Goal: Information Seeking & Learning: Learn about a topic

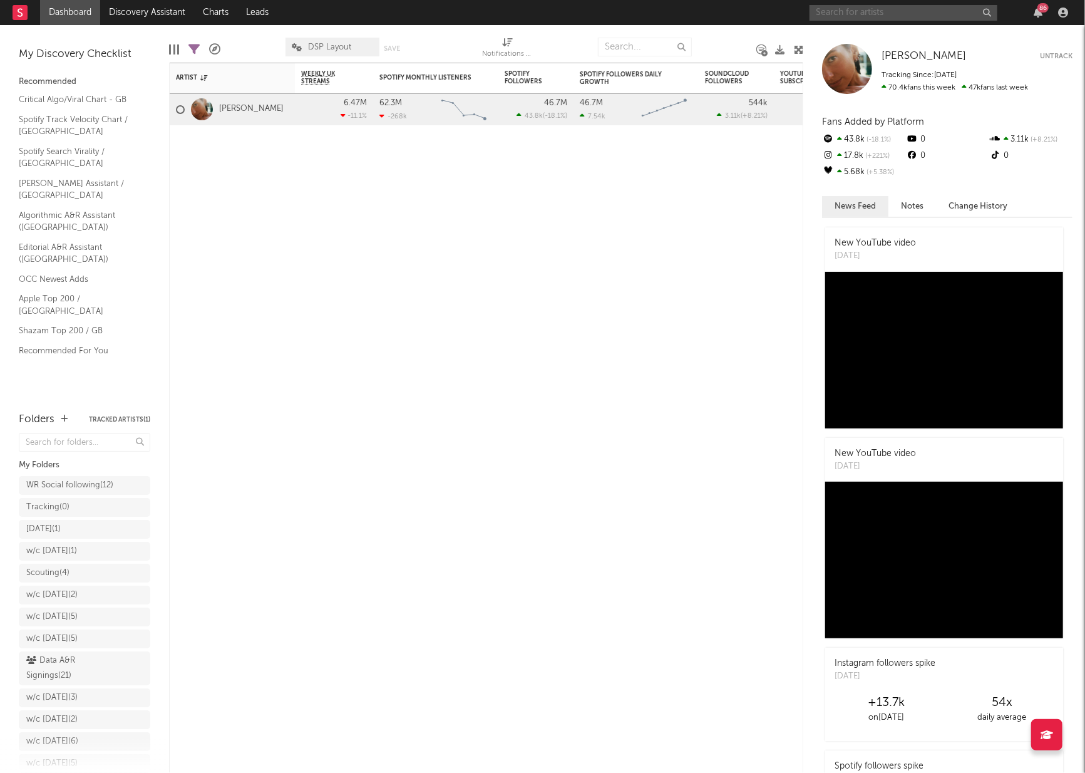
click at [865, 11] on input "text" at bounding box center [904, 13] width 188 height 16
click at [866, 18] on input "[PERSON_NAME]" at bounding box center [904, 13] width 188 height 16
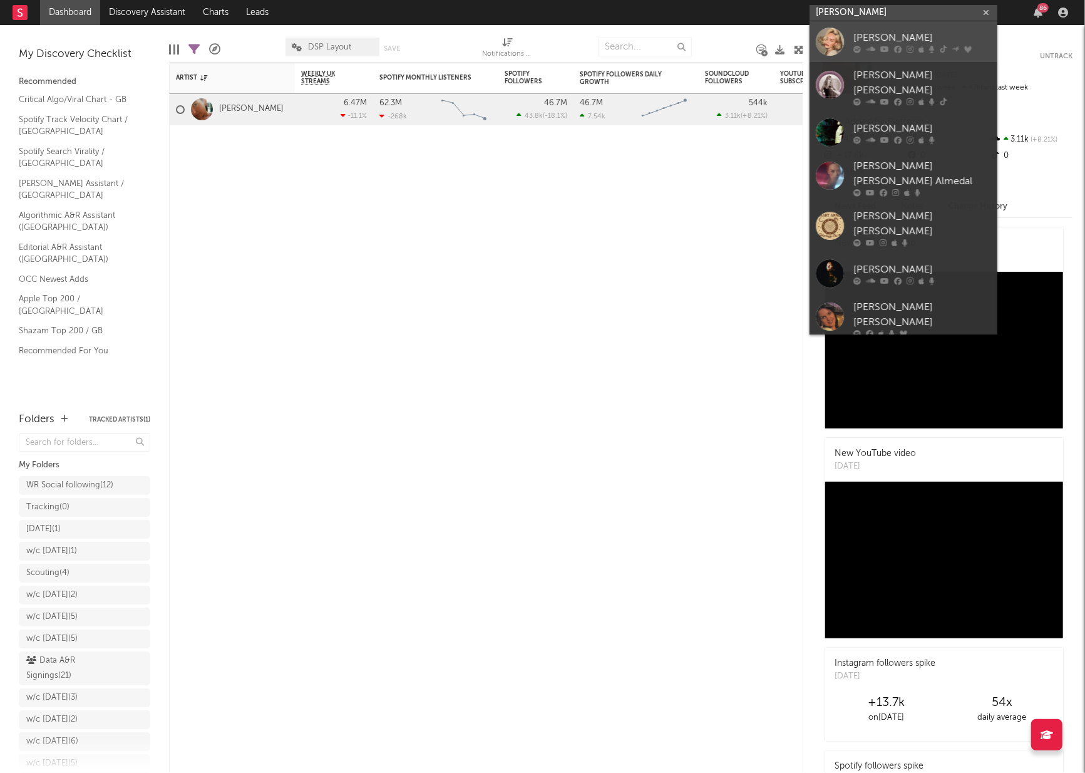
type input "[PERSON_NAME]"
click at [871, 30] on div "[PERSON_NAME]" at bounding box center [923, 37] width 138 height 15
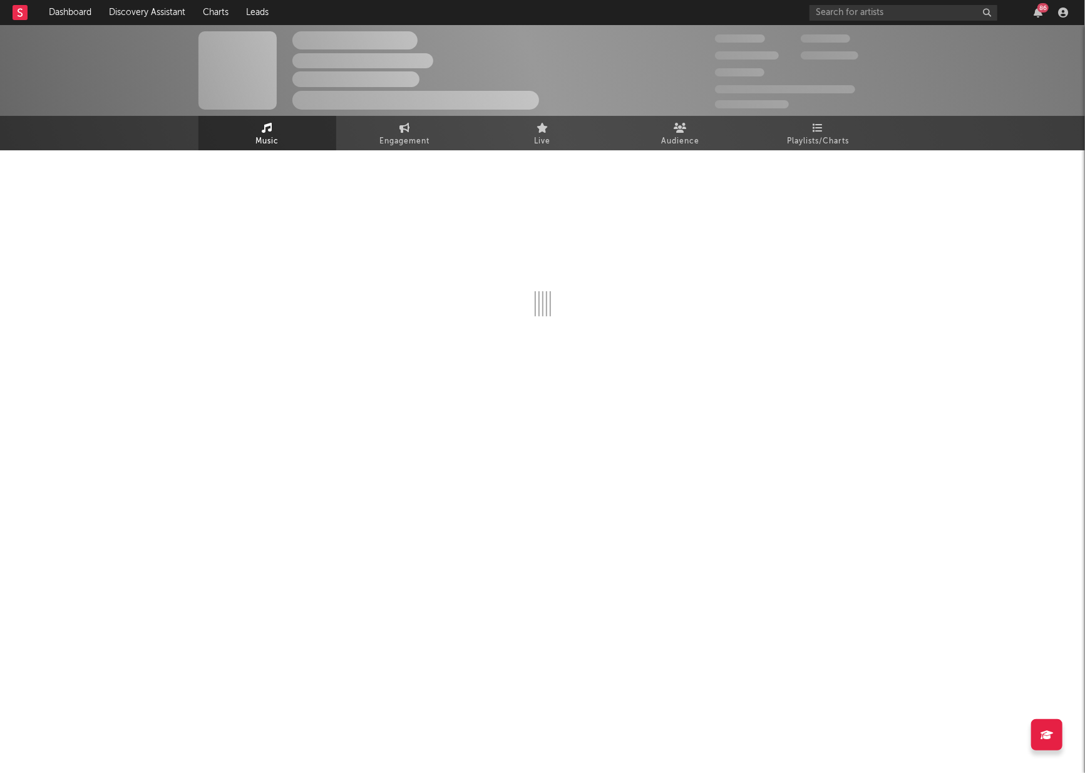
select select "6m"
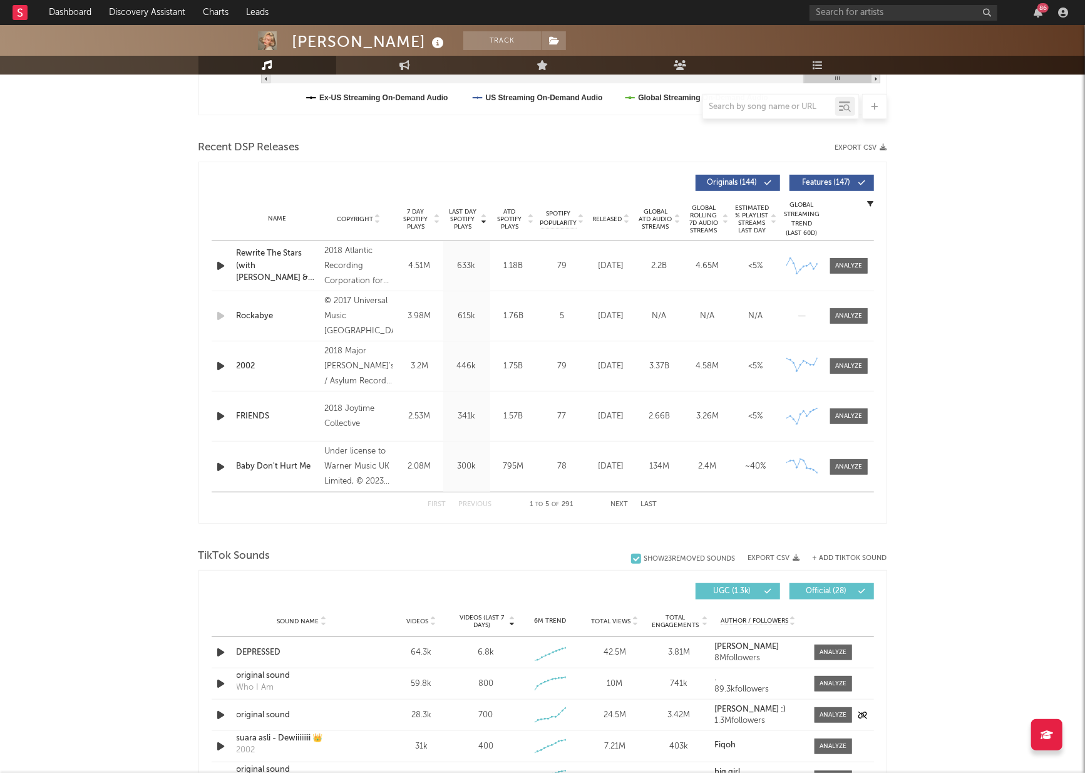
scroll to position [783, 0]
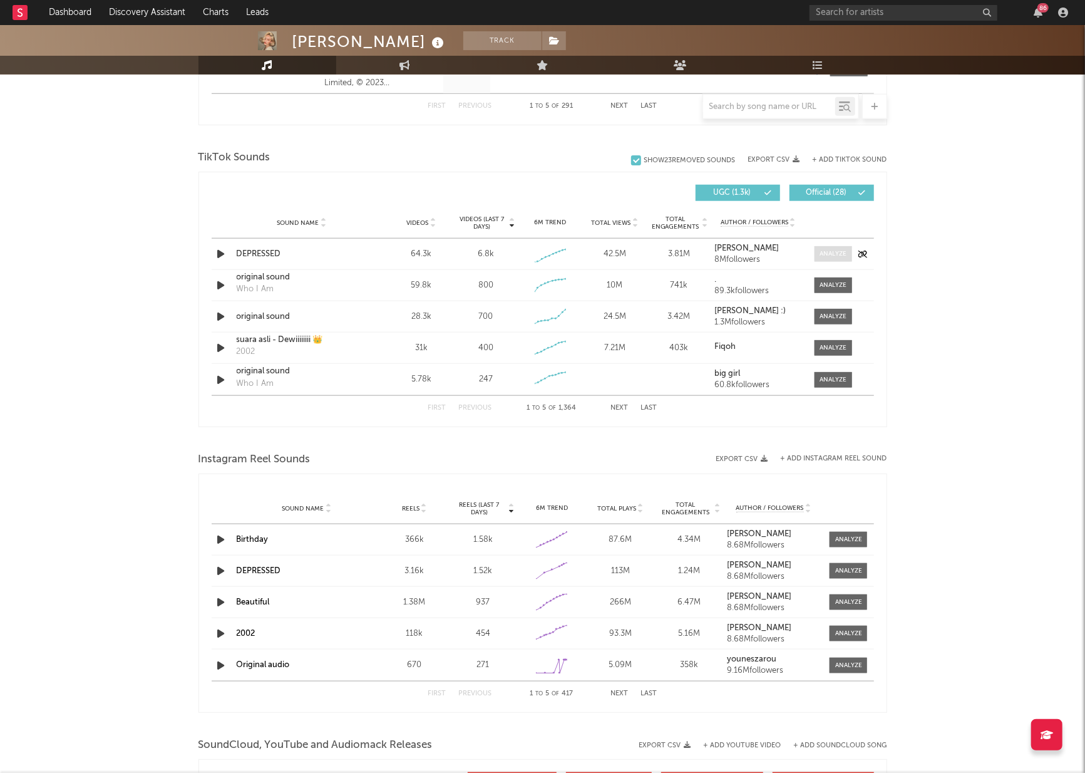
click at [820, 255] on div at bounding box center [833, 253] width 27 height 9
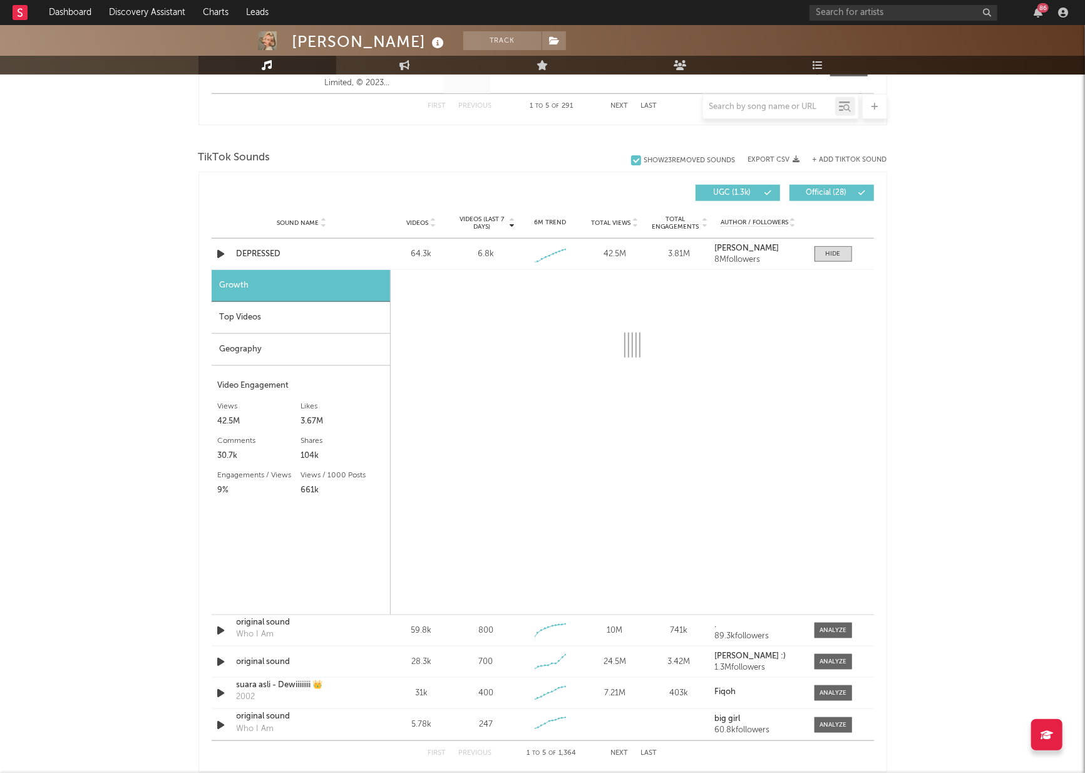
select select "1w"
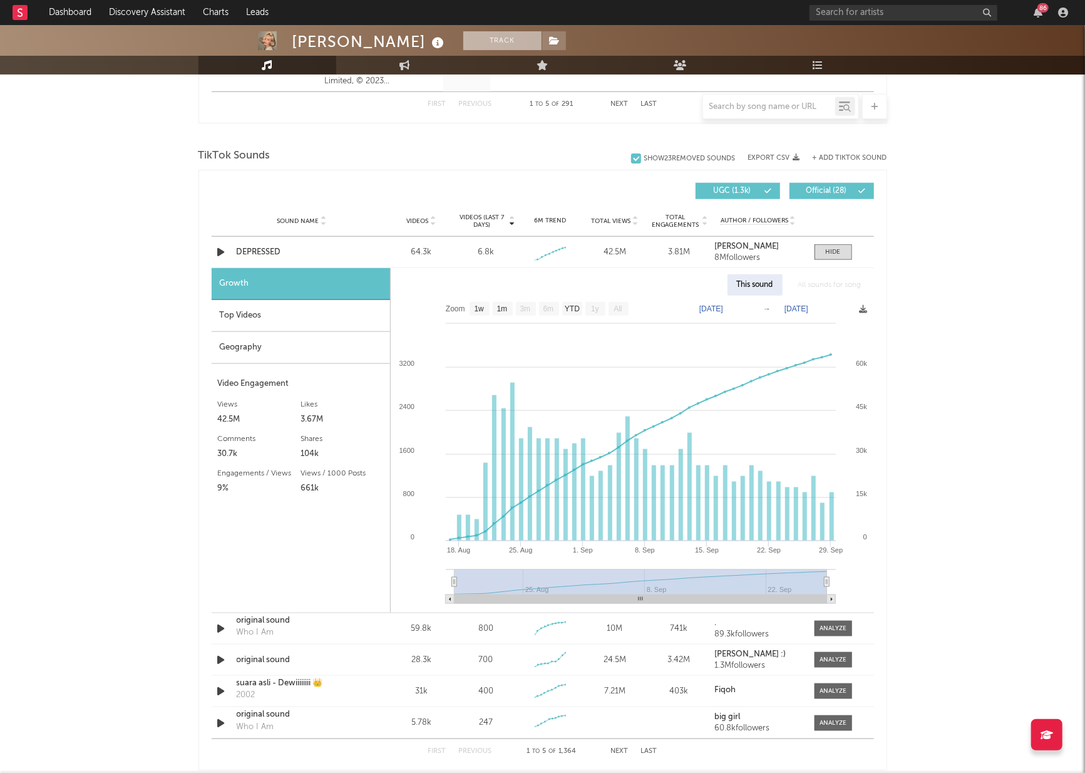
scroll to position [785, 0]
click at [74, 12] on link "Dashboard" at bounding box center [70, 12] width 60 height 25
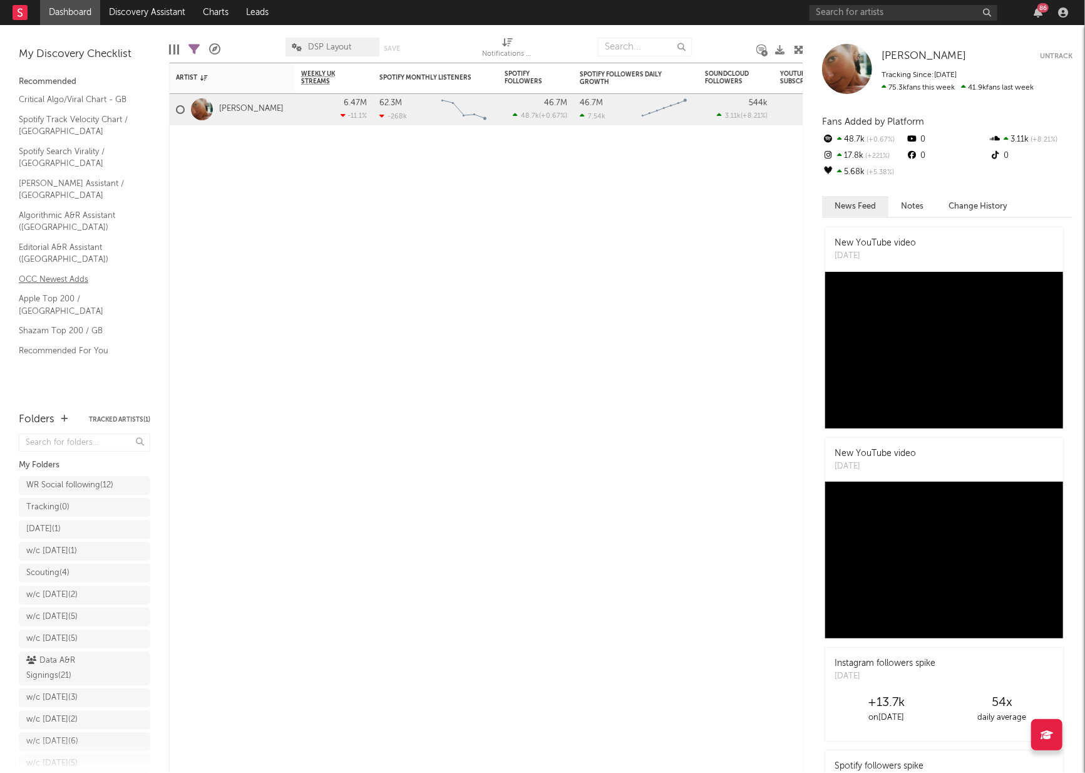
click at [75, 272] on link "OCC Newest Adds" at bounding box center [78, 279] width 119 height 14
click at [71, 177] on link "Nielsen Assistant / UK" at bounding box center [78, 190] width 119 height 26
click at [156, 17] on link "Discovery Assistant" at bounding box center [147, 12] width 94 height 25
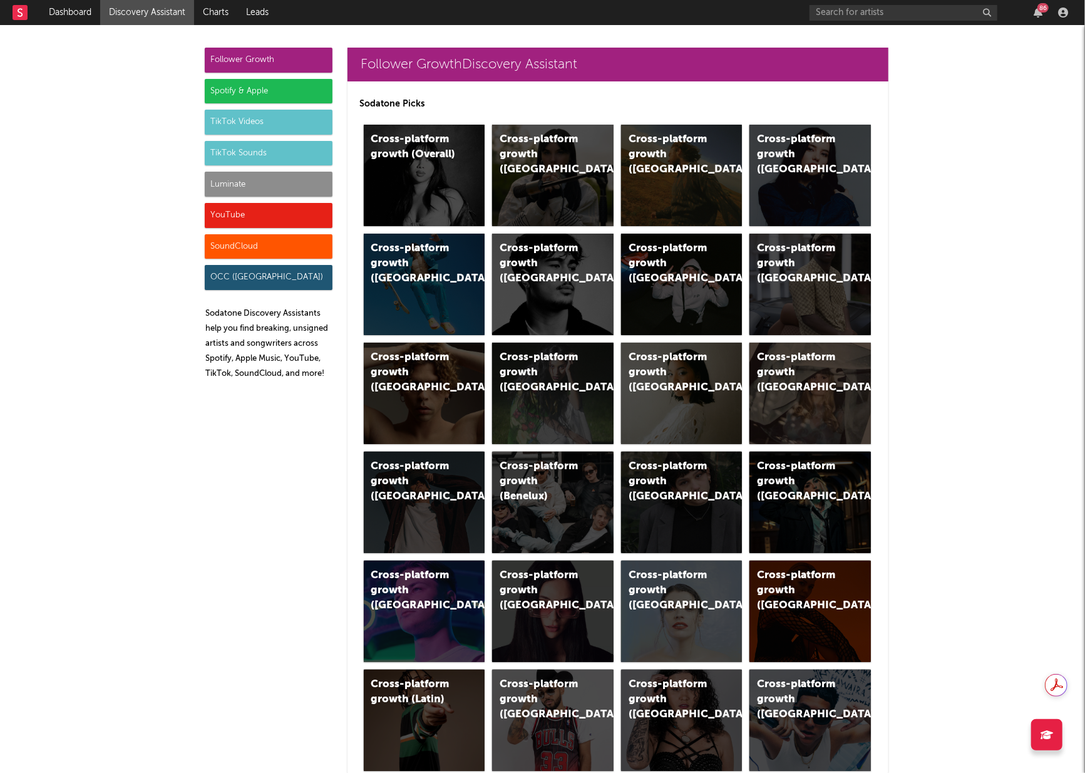
click at [261, 182] on div "Luminate" at bounding box center [269, 184] width 128 height 25
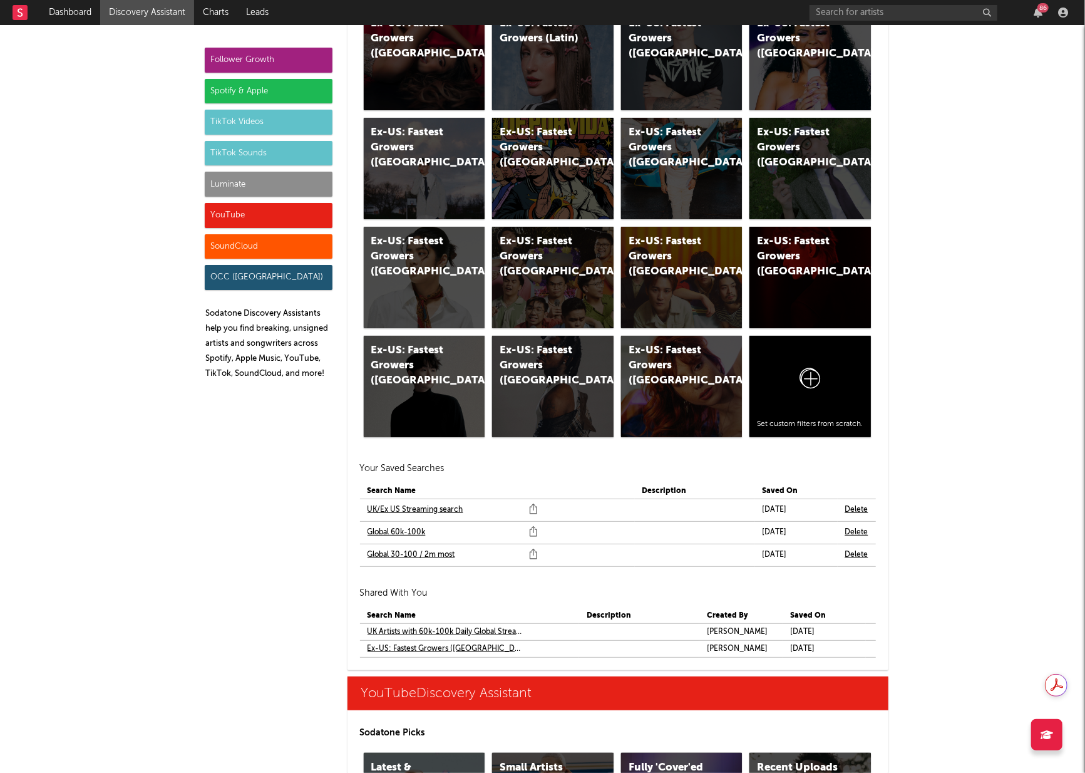
scroll to position [7510, 0]
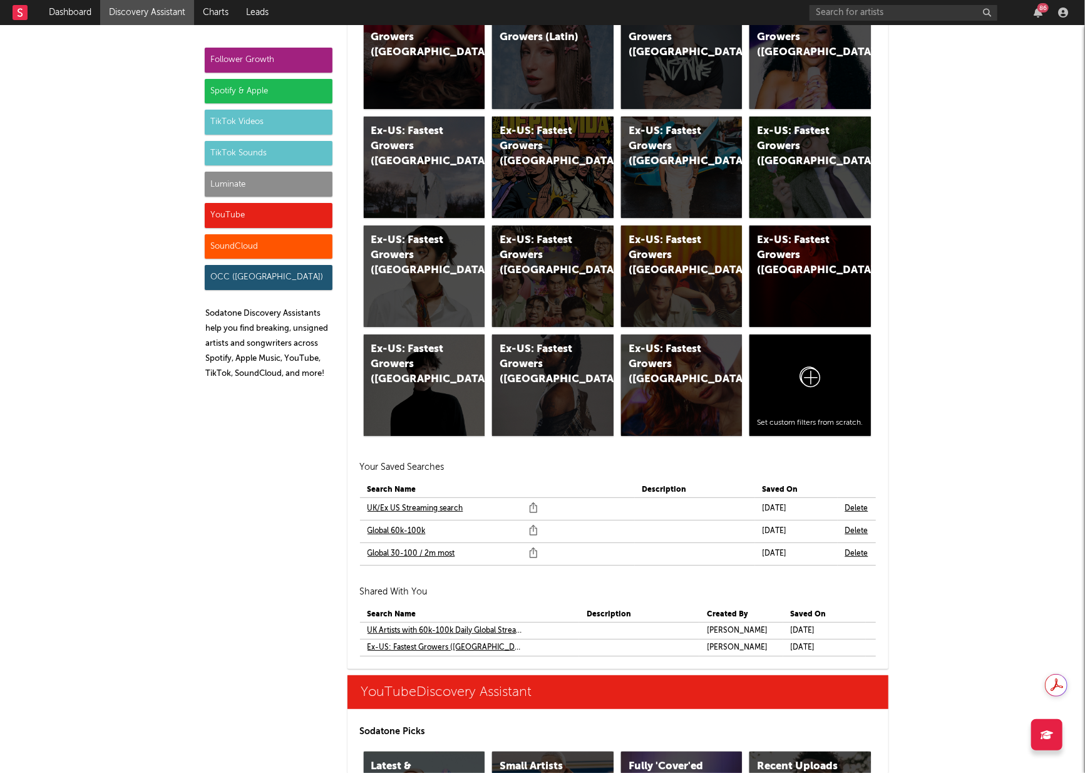
click at [450, 627] on link "UK Artists with 60k-100k Daily Global Streams" at bounding box center [445, 630] width 155 height 15
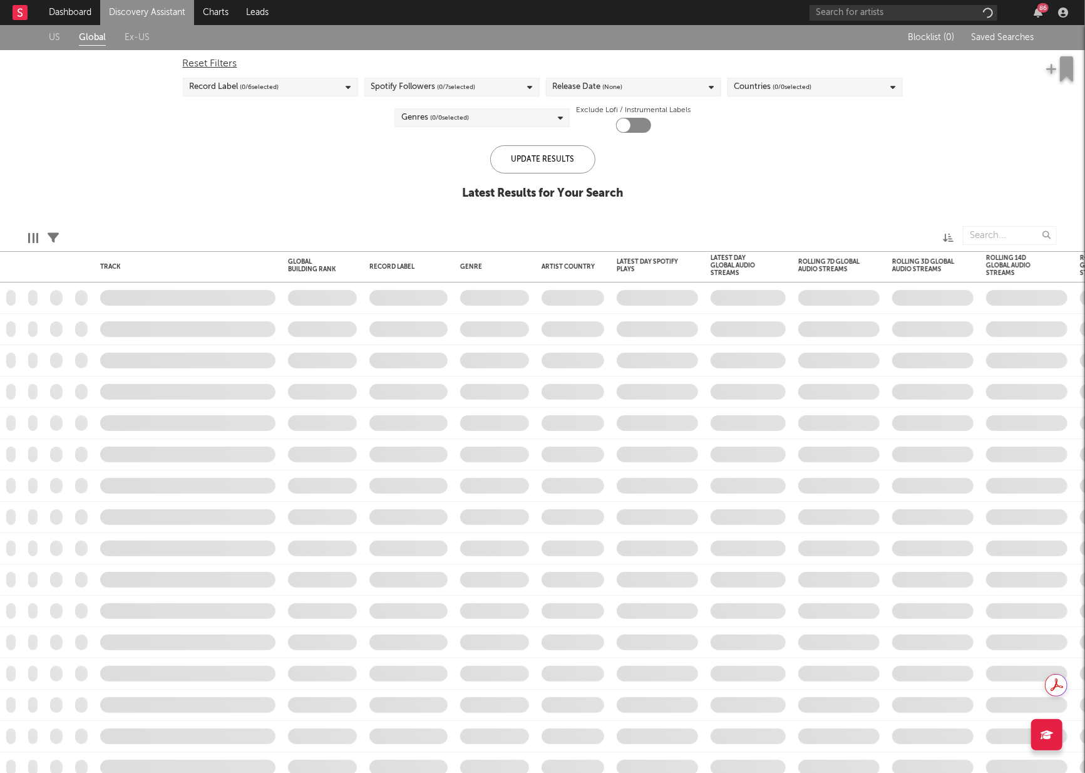
checkbox input "true"
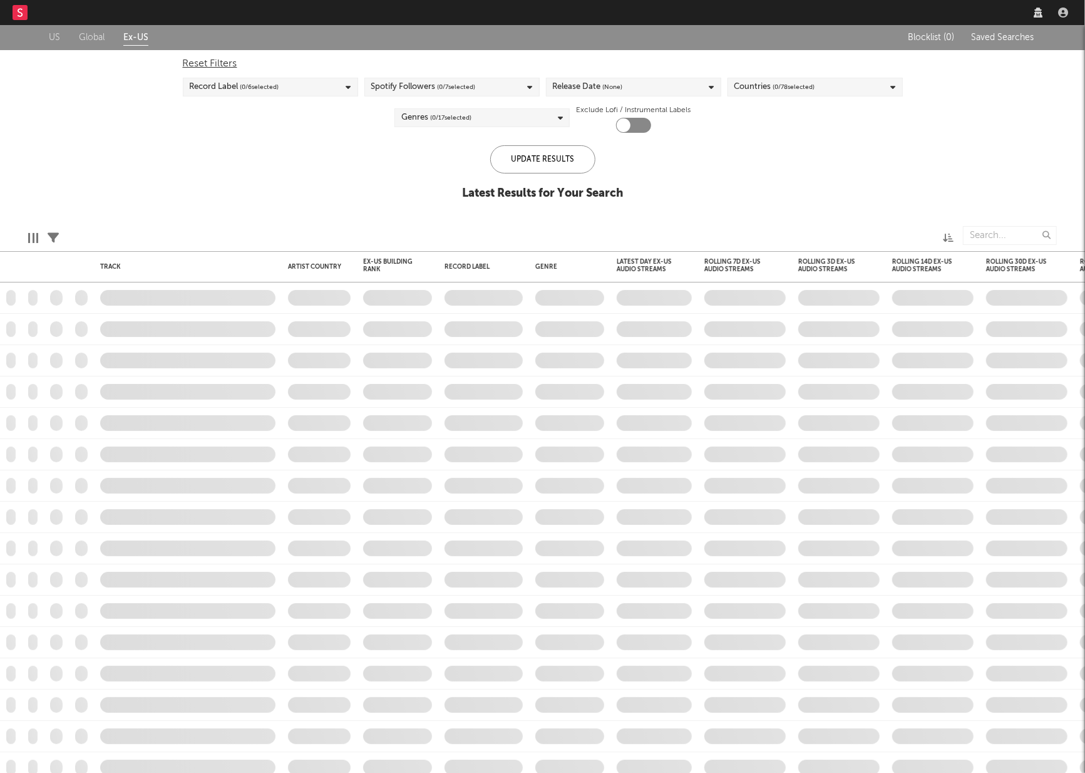
checkbox input "true"
